Goal: Information Seeking & Learning: Find specific fact

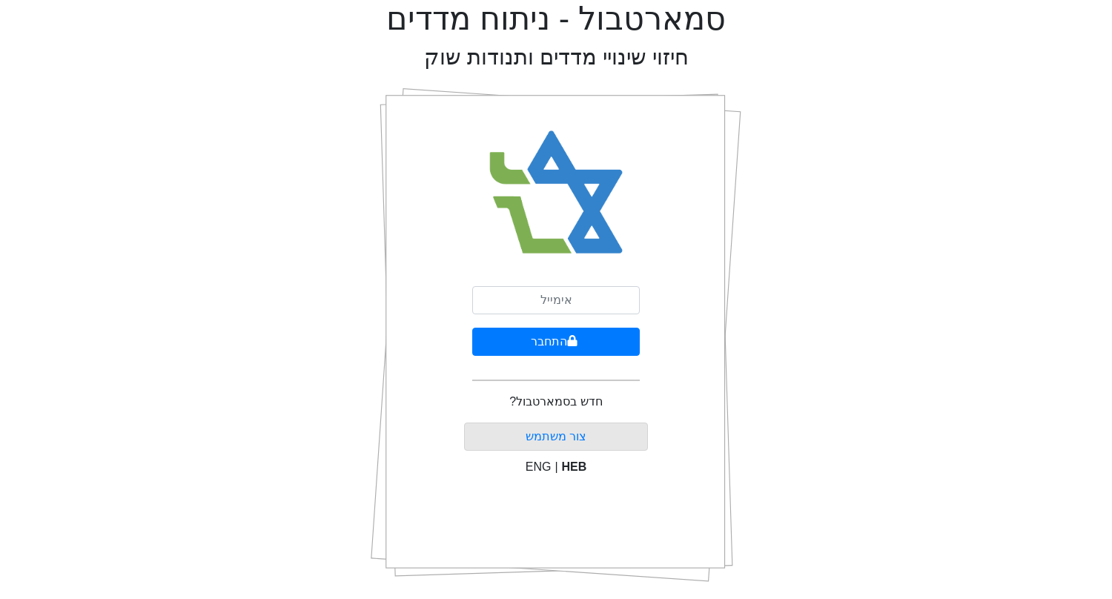
click at [563, 303] on input "email" at bounding box center [556, 300] width 168 height 28
type input "g"
type input "[EMAIL_ADDRESS][DOMAIN_NAME]"
click at [472, 328] on button "התחבר" at bounding box center [556, 342] width 168 height 28
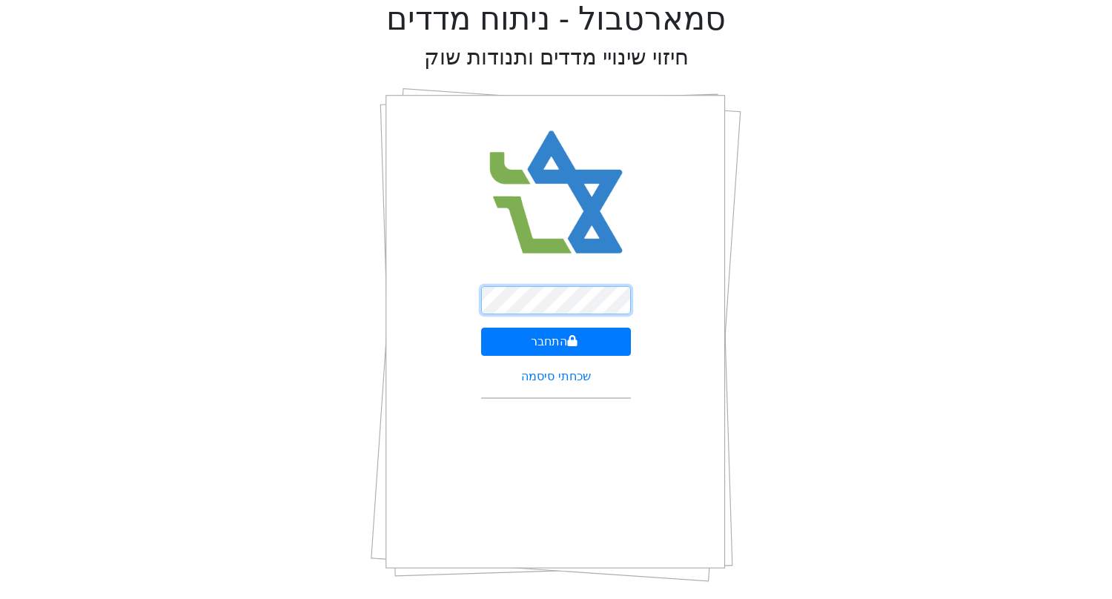
click at [481, 328] on button "התחבר" at bounding box center [556, 342] width 151 height 28
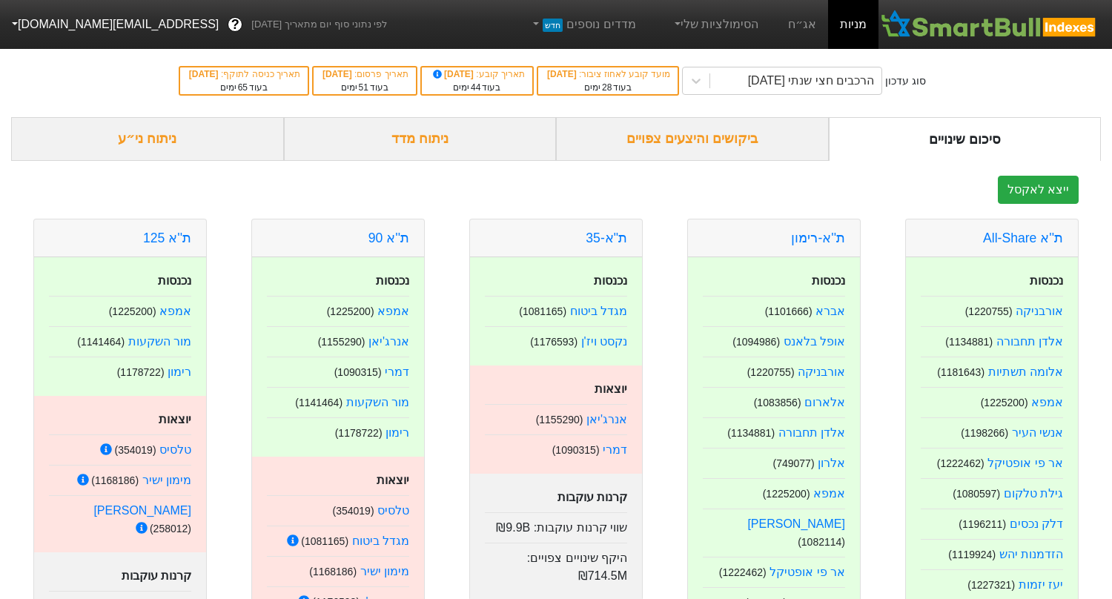
click at [773, 125] on div "ביקושים והיצעים צפויים" at bounding box center [692, 139] width 273 height 44
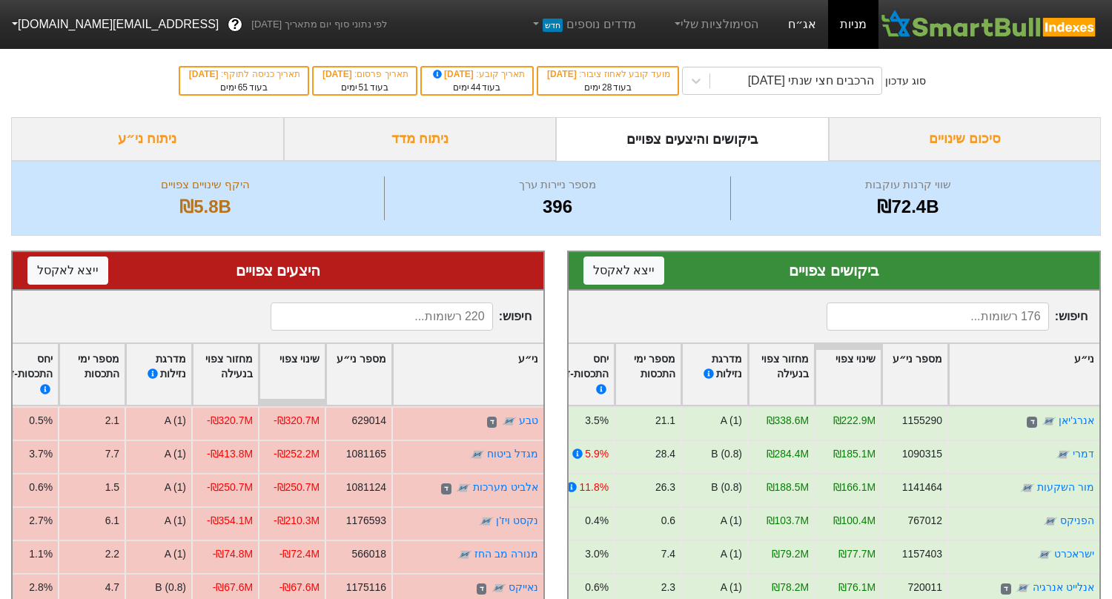
click at [791, 22] on link "אג״ח" at bounding box center [802, 24] width 52 height 49
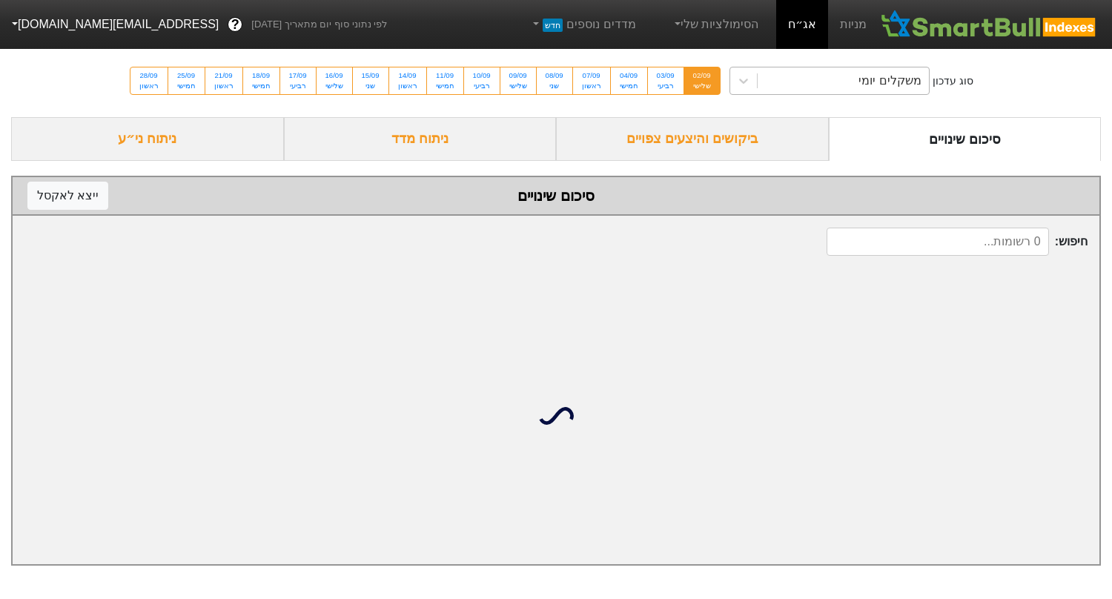
click at [818, 86] on div "משקלים יומי" at bounding box center [843, 80] width 171 height 27
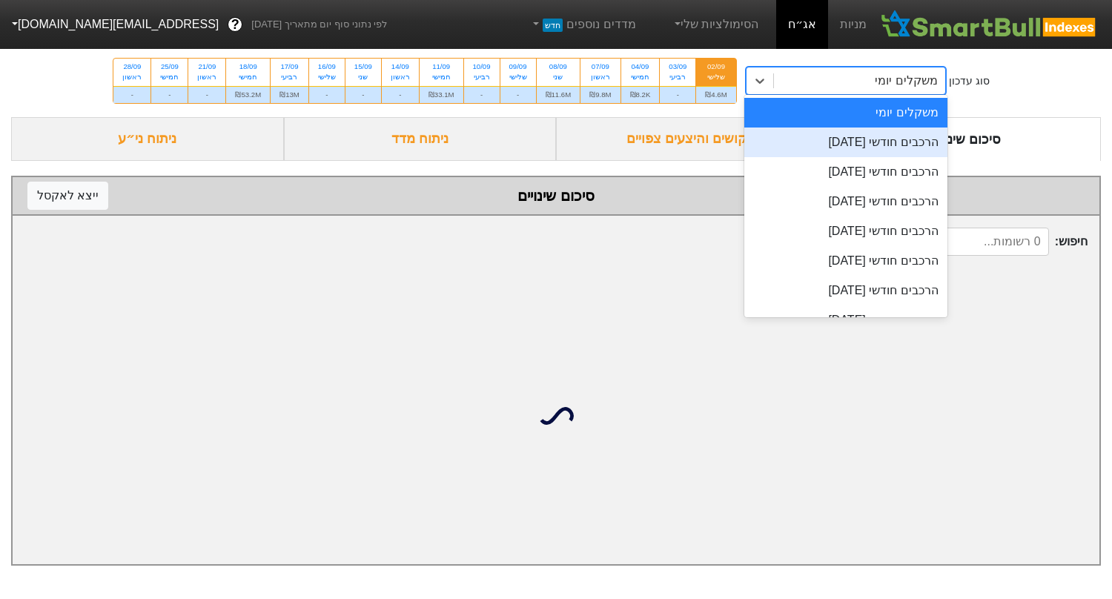
click at [668, 140] on div "ביקושים והיצעים צפויים" at bounding box center [692, 139] width 273 height 44
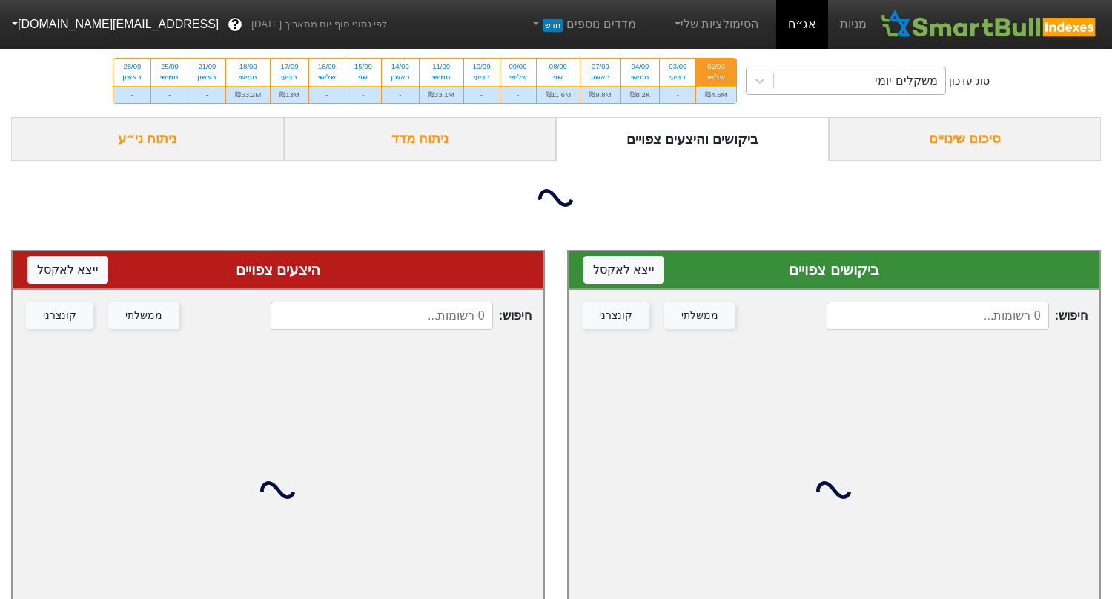
click at [860, 76] on div "משקלים יומי" at bounding box center [859, 80] width 171 height 27
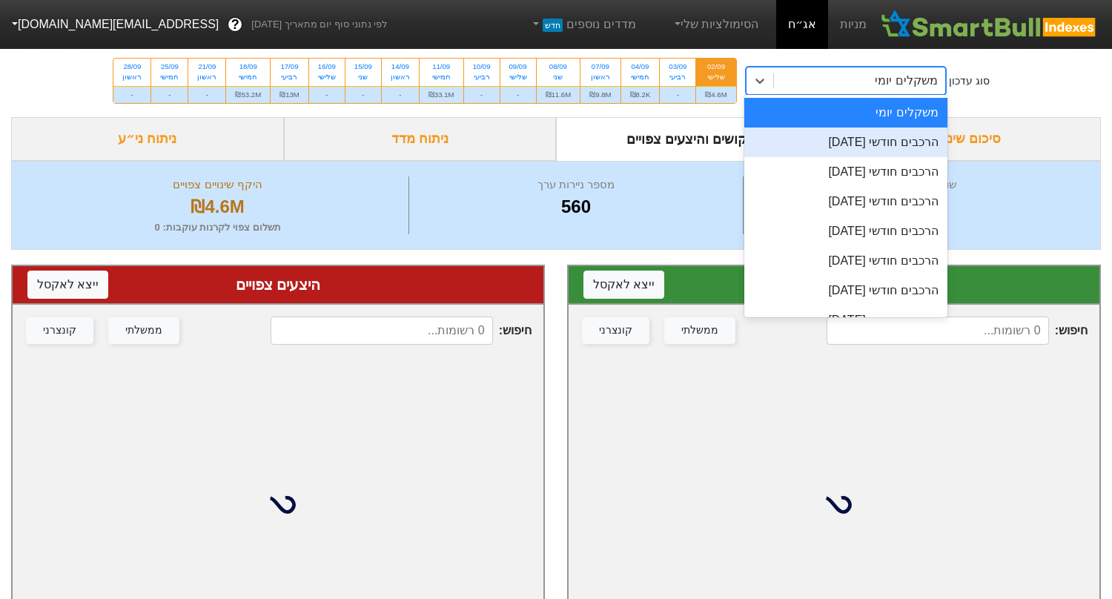
click at [848, 150] on div "הרכבים חודשי [DATE]" at bounding box center [845, 143] width 203 height 30
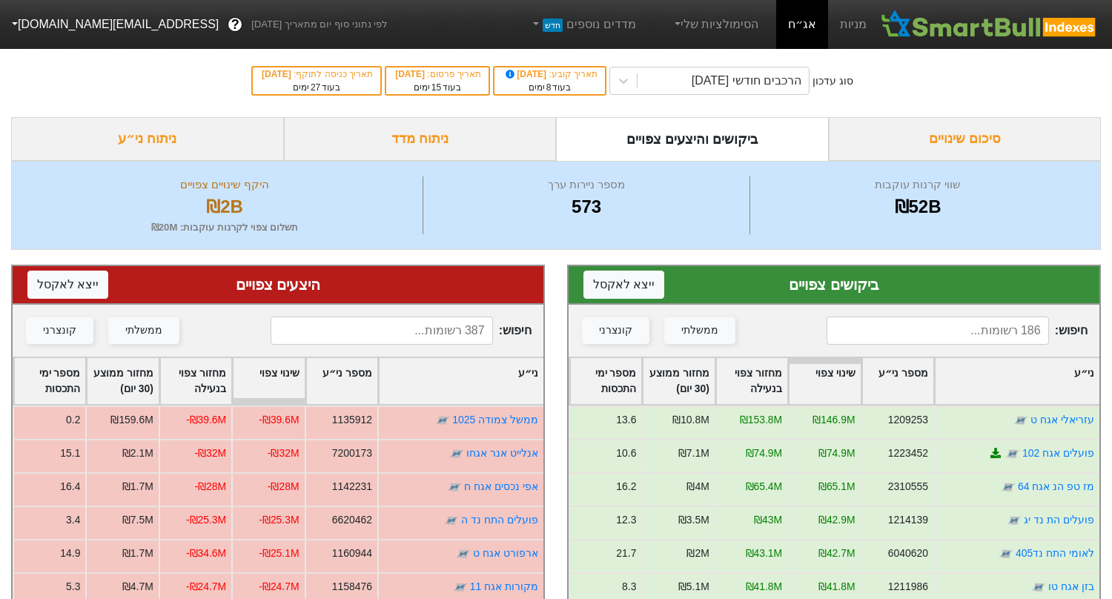
click at [962, 349] on div "חיפוש : ממשלתי קונצרני" at bounding box center [834, 331] width 531 height 52
click at [949, 329] on input at bounding box center [938, 331] width 222 height 28
type input "g"
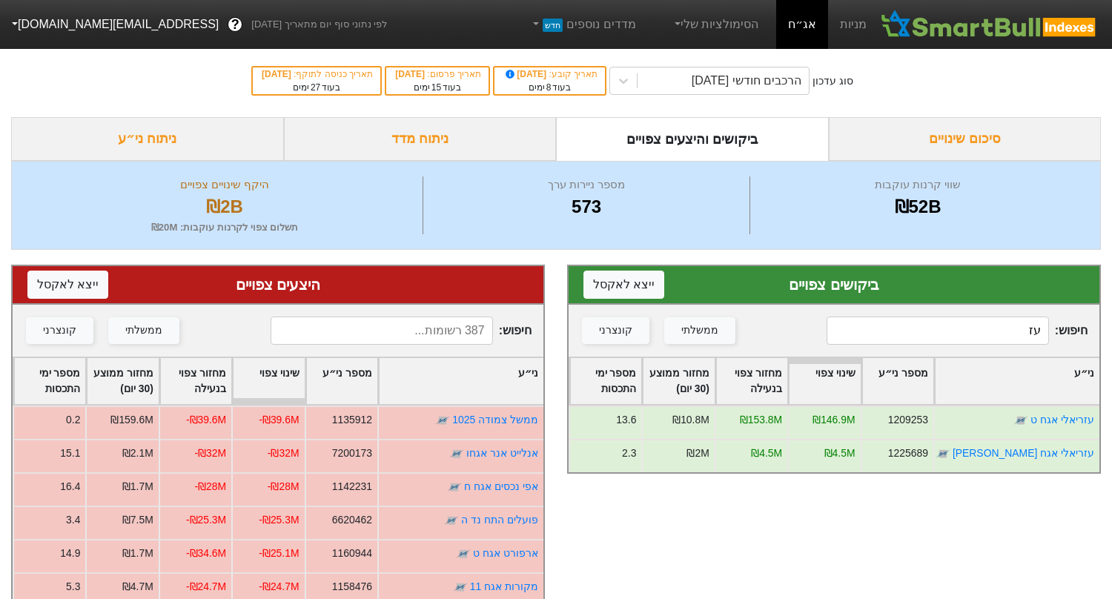
type input "ע"
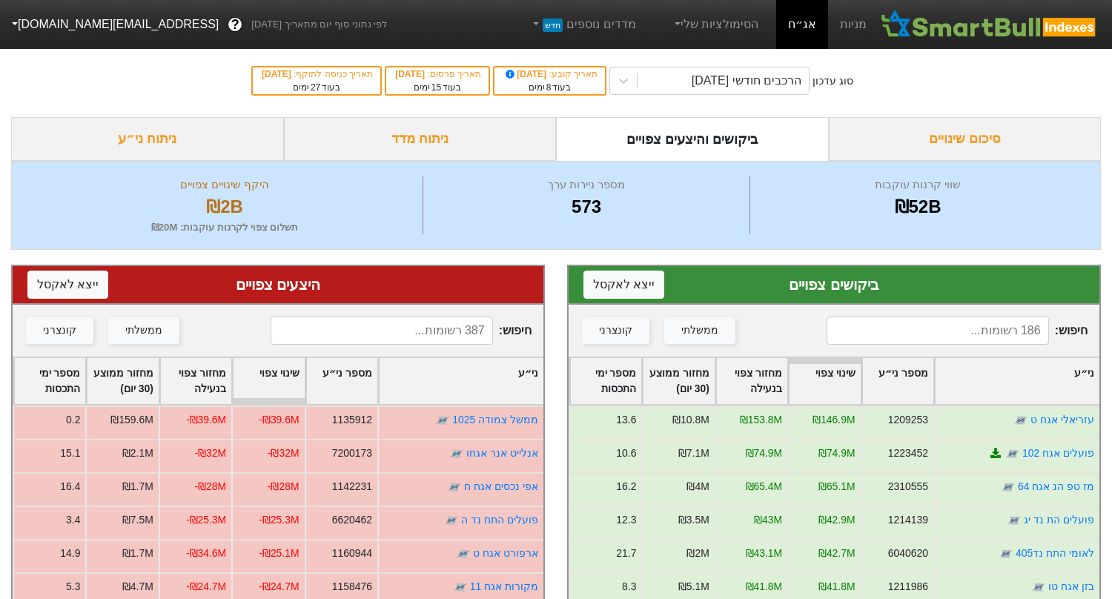
click at [455, 327] on input at bounding box center [382, 331] width 222 height 28
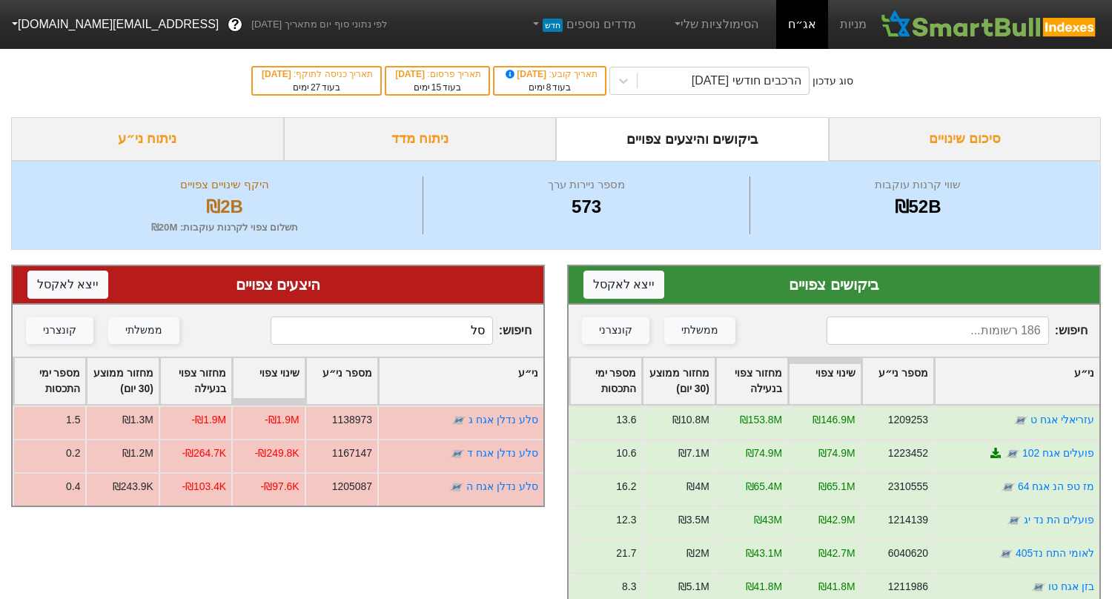
type input "ס"
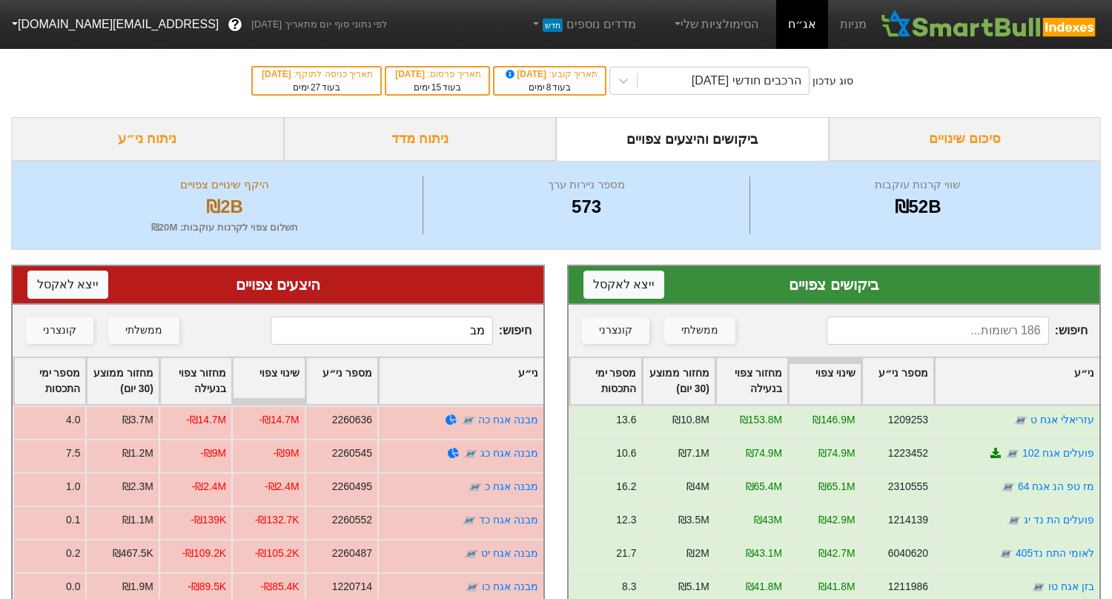
type input "מ"
click at [930, 343] on input at bounding box center [938, 331] width 222 height 28
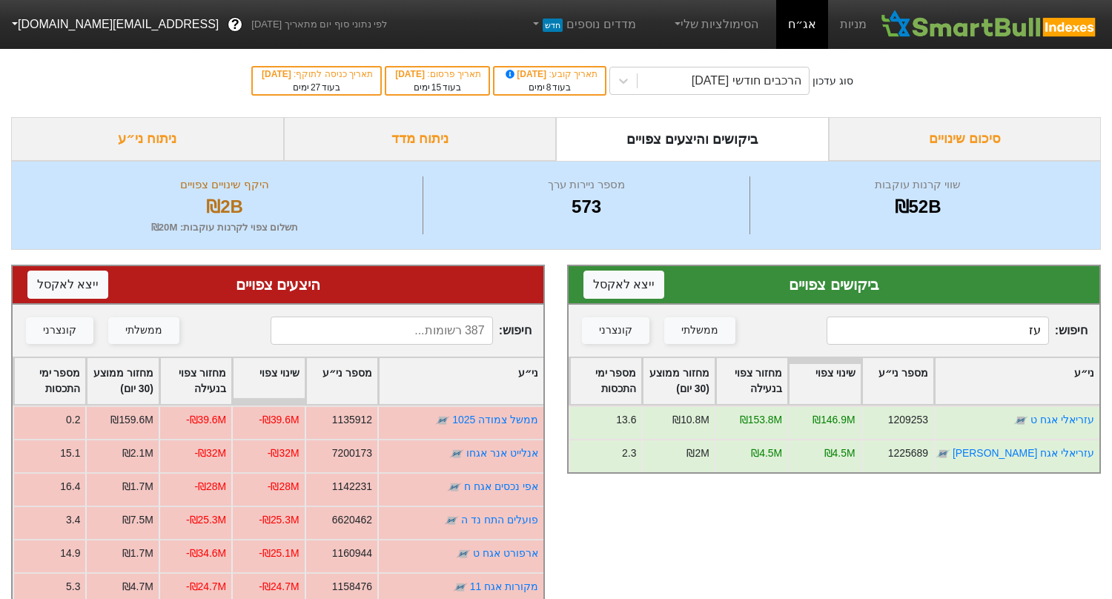
type input "ע"
type input "ישרס"
click at [454, 330] on input at bounding box center [382, 331] width 222 height 28
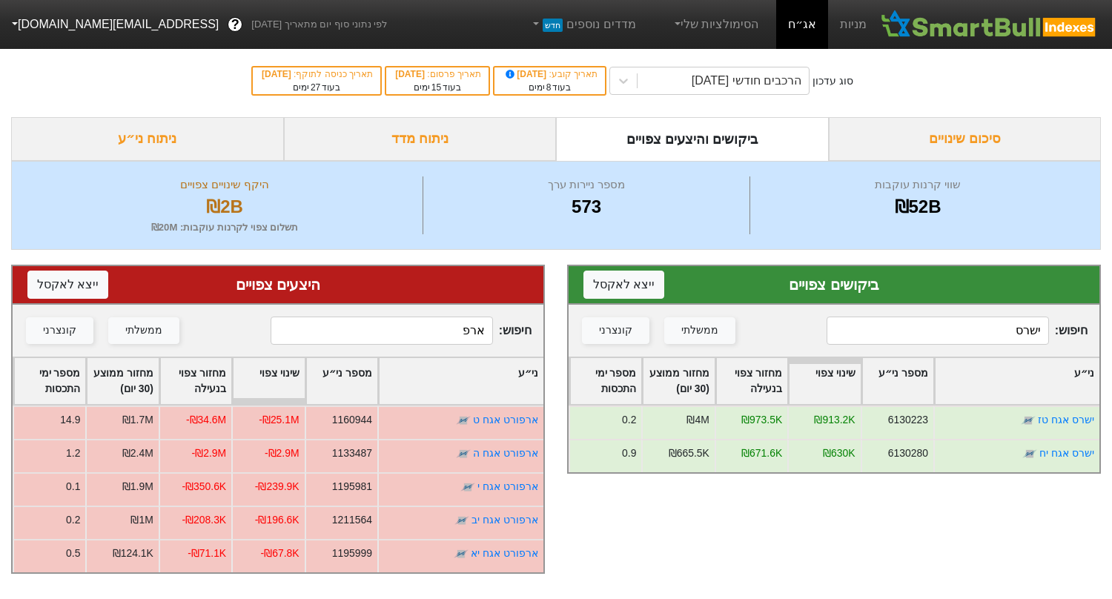
drag, startPoint x: 457, startPoint y: 332, endPoint x: 561, endPoint y: 332, distance: 103.8
click at [561, 332] on div "ביקושים צפויים ייצא ל אקסל חיפוש : ישרס ממשלתי קונצרני ני״ע מספר ני״ע שינוי צפו…" at bounding box center [556, 419] width 1112 height 339
type input "ח"
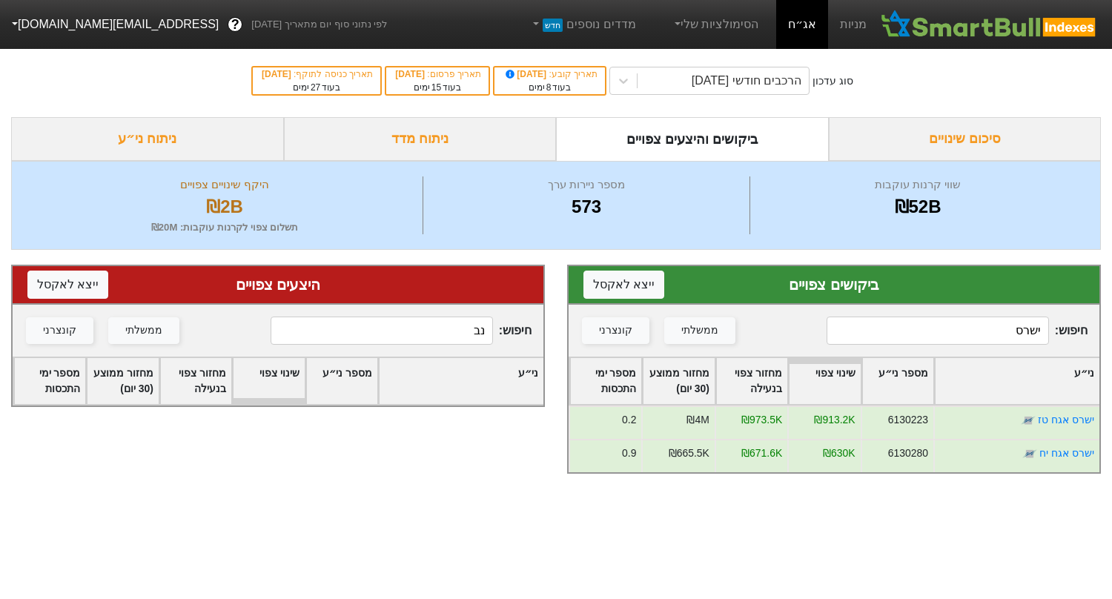
type input "נ"
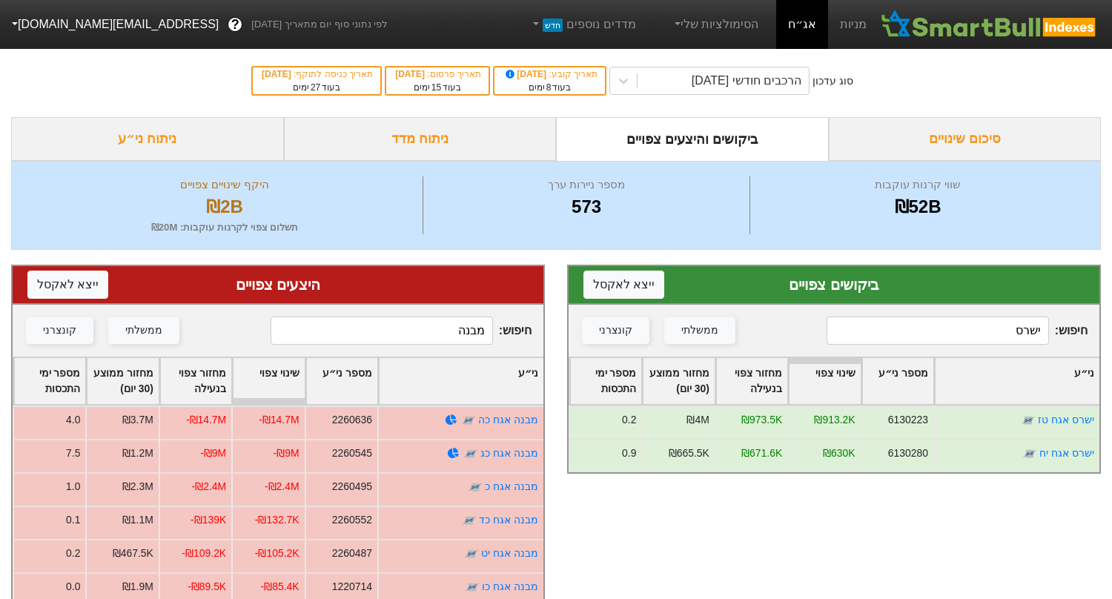
type input "מבנה"
